Goal: Browse casually

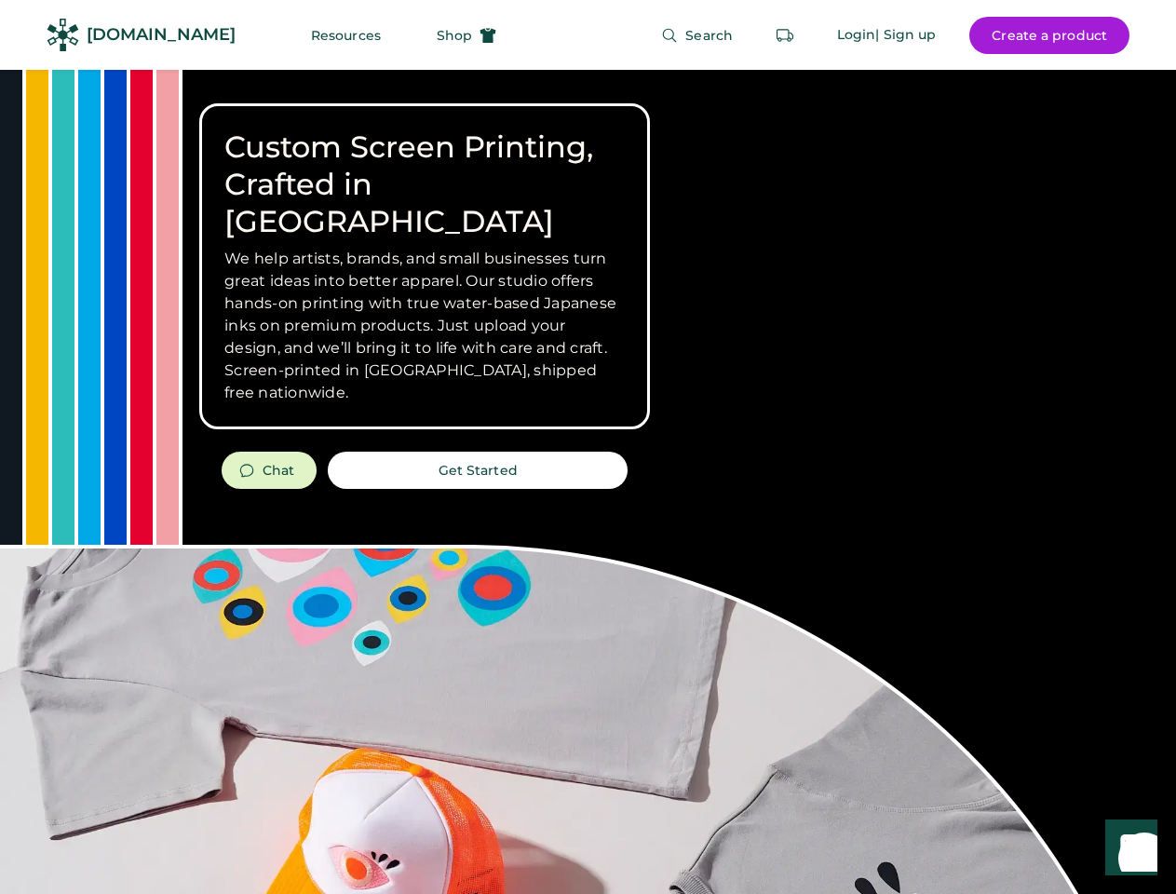
click at [588, 447] on div "Custom Screen Printing, Crafted in [GEOGRAPHIC_DATA] We help artists, brands, a…" at bounding box center [588, 661] width 1176 height 1183
click at [588, 482] on div "Custom Screen Printing, Crafted in [GEOGRAPHIC_DATA] We help artists, brands, a…" at bounding box center [588, 661] width 1176 height 1183
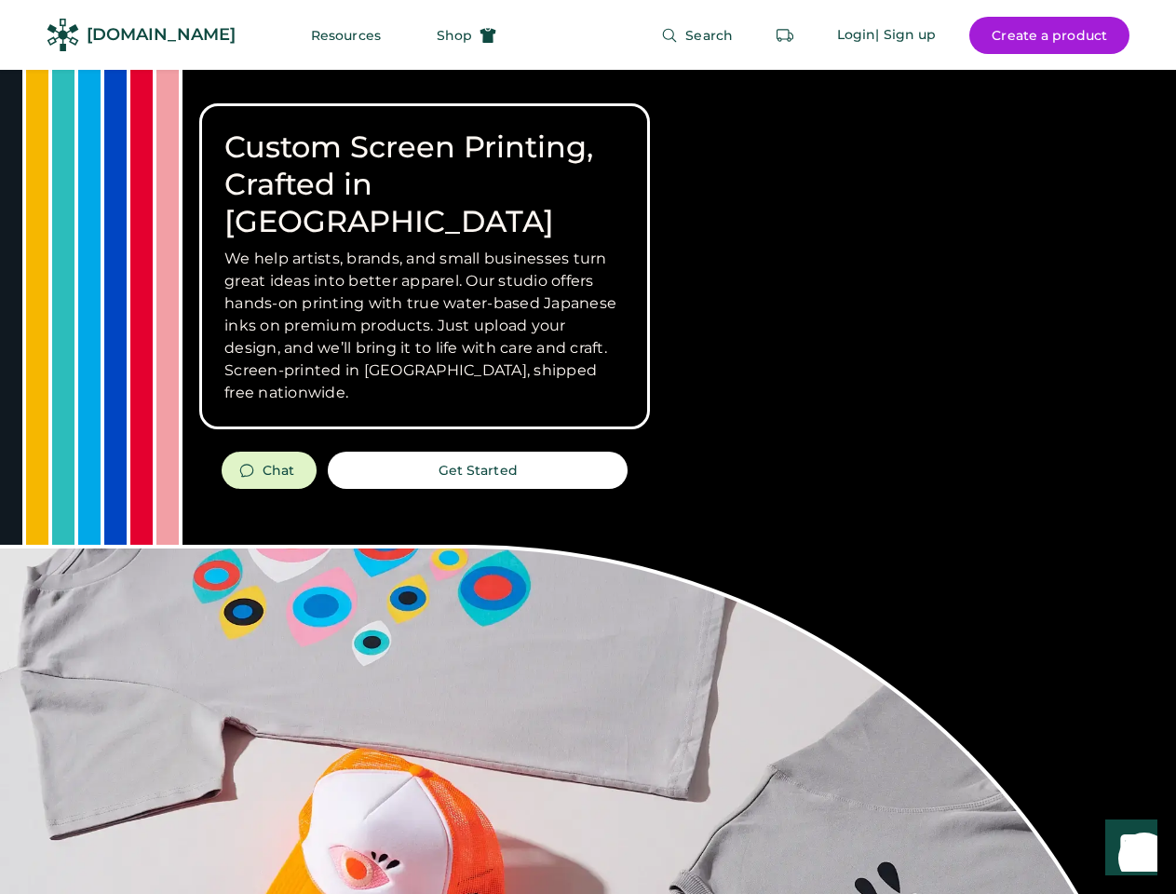
click at [588, 482] on div "Custom Screen Printing, Crafted in [GEOGRAPHIC_DATA] We help artists, brands, a…" at bounding box center [588, 661] width 1176 height 1183
click at [425, 266] on h3 "We help artists, brands, and small businesses turn great ideas into better appa…" at bounding box center [424, 326] width 400 height 156
click at [425, 248] on h3 "We help artists, brands, and small businesses turn great ideas into better appa…" at bounding box center [424, 326] width 400 height 156
click at [425, 166] on h1 "Custom Screen Printing, Crafted in [GEOGRAPHIC_DATA]" at bounding box center [424, 185] width 400 height 112
